Goal: Transaction & Acquisition: Obtain resource

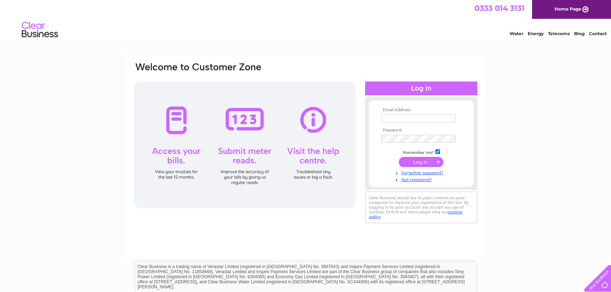
click at [384, 118] on input "text" at bounding box center [418, 118] width 75 height 8
type input "circuitoffice2803@gmail.com"
click at [423, 163] on input "submit" at bounding box center [420, 162] width 45 height 10
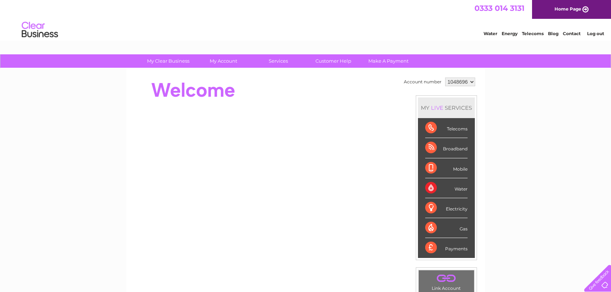
click at [472, 80] on select "1048696 1053500" at bounding box center [460, 81] width 30 height 9
select select "1053500"
click at [445, 77] on select "1048696 1053500" at bounding box center [460, 81] width 30 height 9
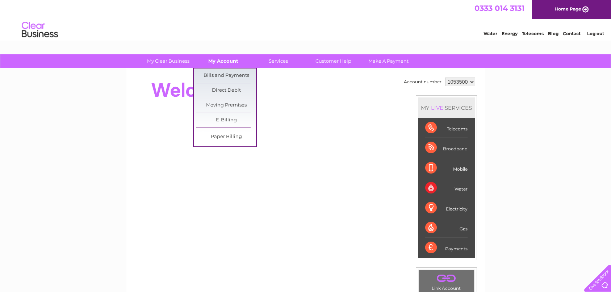
click at [219, 63] on link "My Account" at bounding box center [223, 60] width 60 height 13
click at [219, 75] on link "Bills and Payments" at bounding box center [226, 75] width 60 height 14
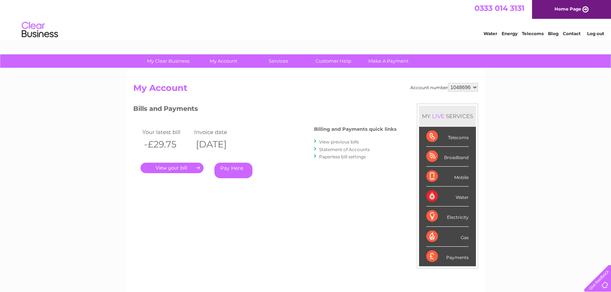
click at [474, 87] on select "1048696 1053500" at bounding box center [463, 87] width 30 height 9
select select "1053500"
click at [448, 83] on select "1048696 1053500" at bounding box center [463, 87] width 30 height 9
click at [180, 169] on link "." at bounding box center [171, 168] width 63 height 10
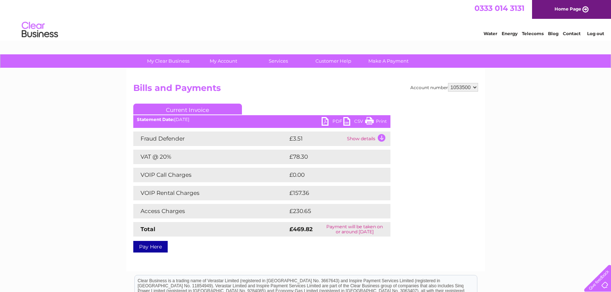
click at [328, 121] on link "PDF" at bounding box center [332, 122] width 22 height 10
click at [326, 121] on link "PDF" at bounding box center [332, 122] width 22 height 10
